Goal: Task Accomplishment & Management: Complete application form

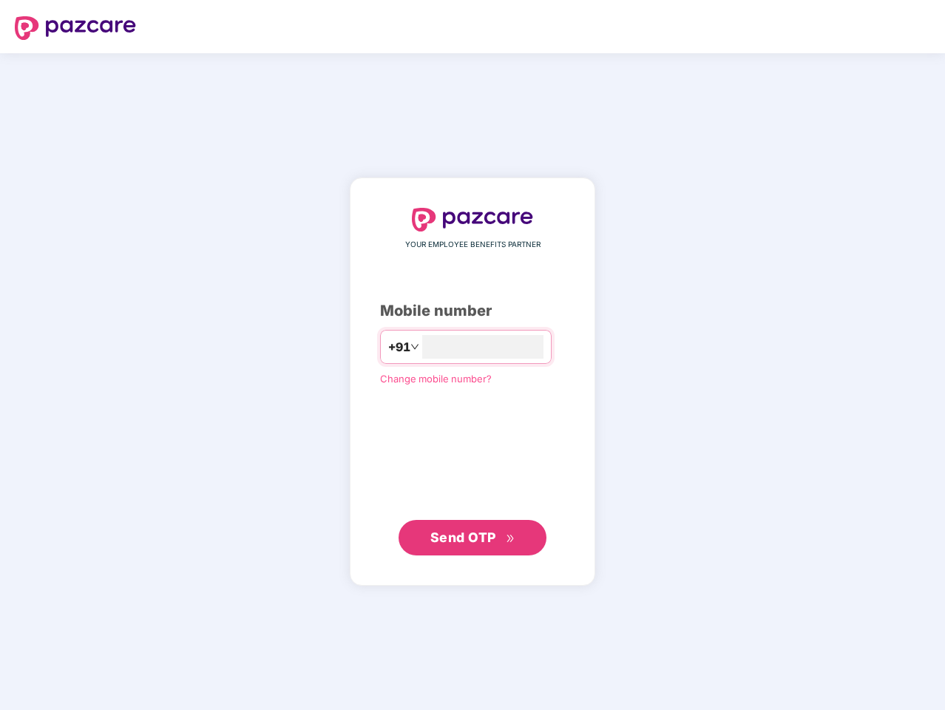
click at [473, 355] on input "number" at bounding box center [482, 347] width 121 height 24
click at [75, 28] on img at bounding box center [75, 28] width 121 height 24
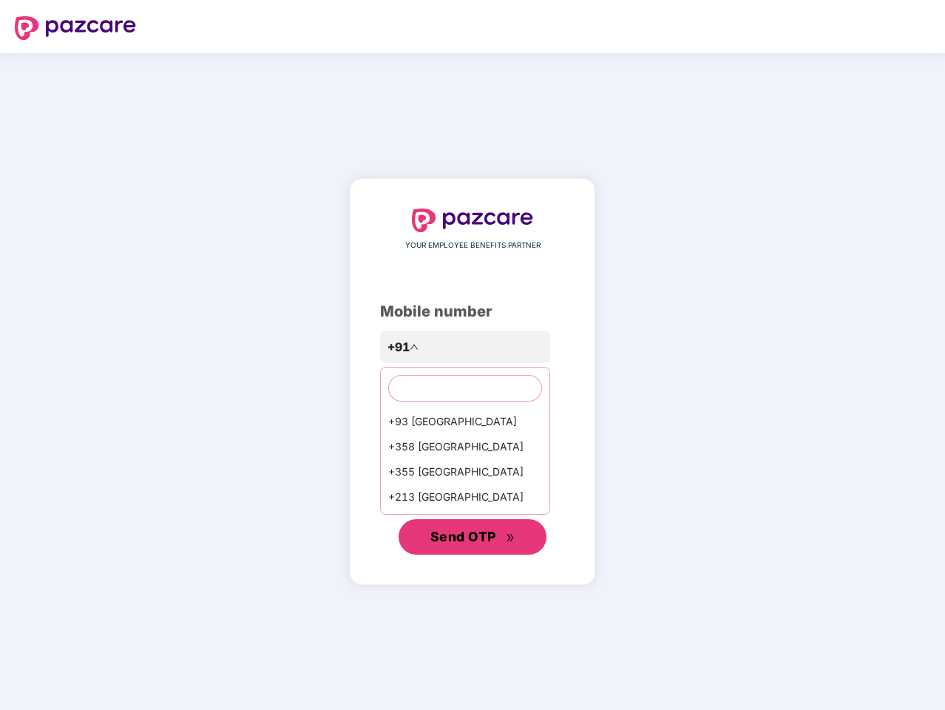
click at [473, 538] on span "Send OTP" at bounding box center [463, 537] width 66 height 16
